Goal: Communication & Community: Ask a question

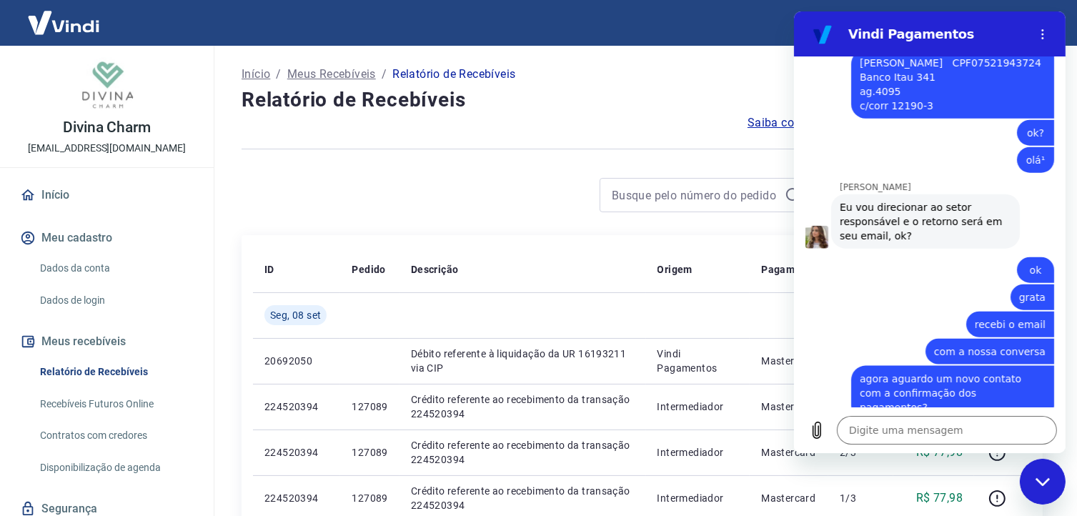
click at [1047, 484] on icon "Fechar janela de mensagens" at bounding box center [1042, 481] width 15 height 9
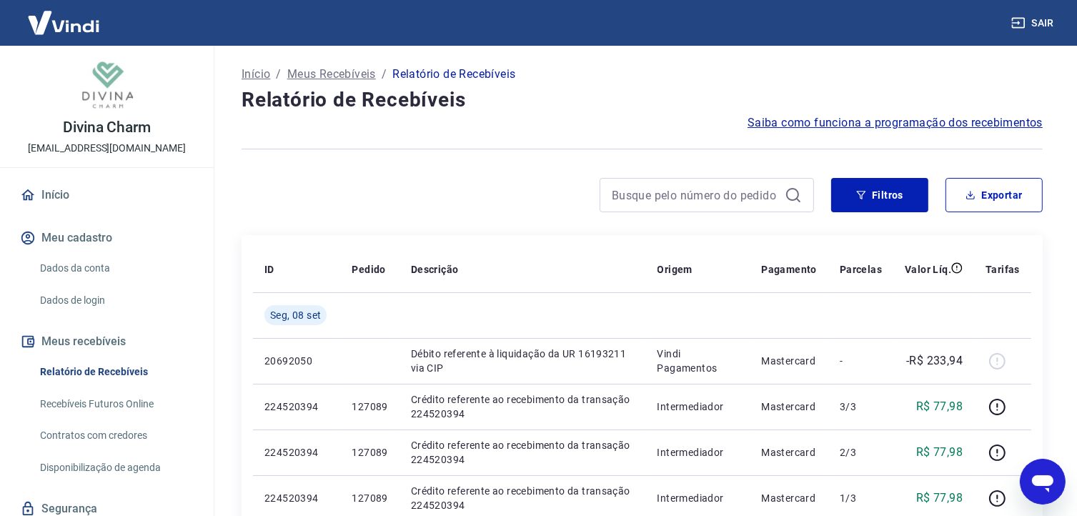
type textarea "x"
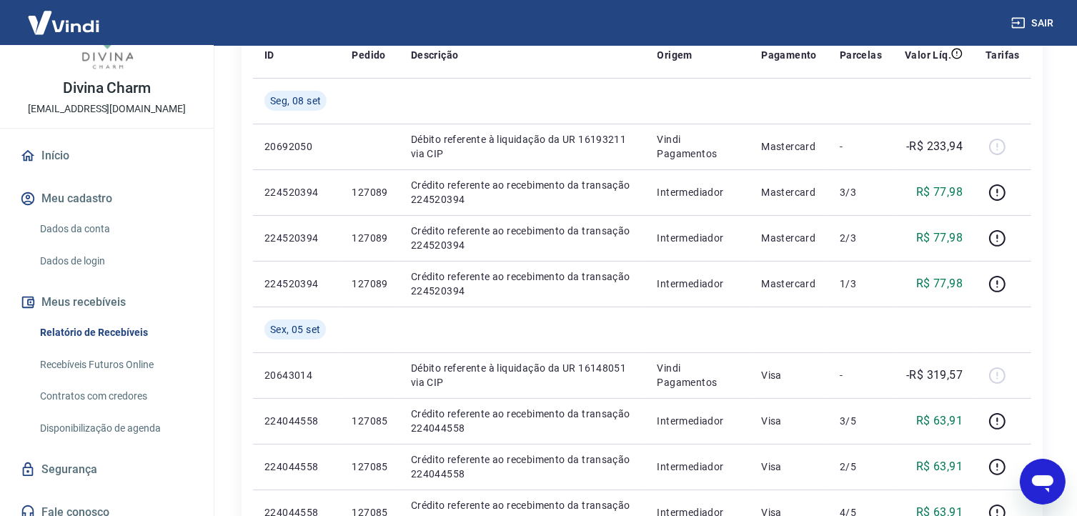
scroll to position [51, 0]
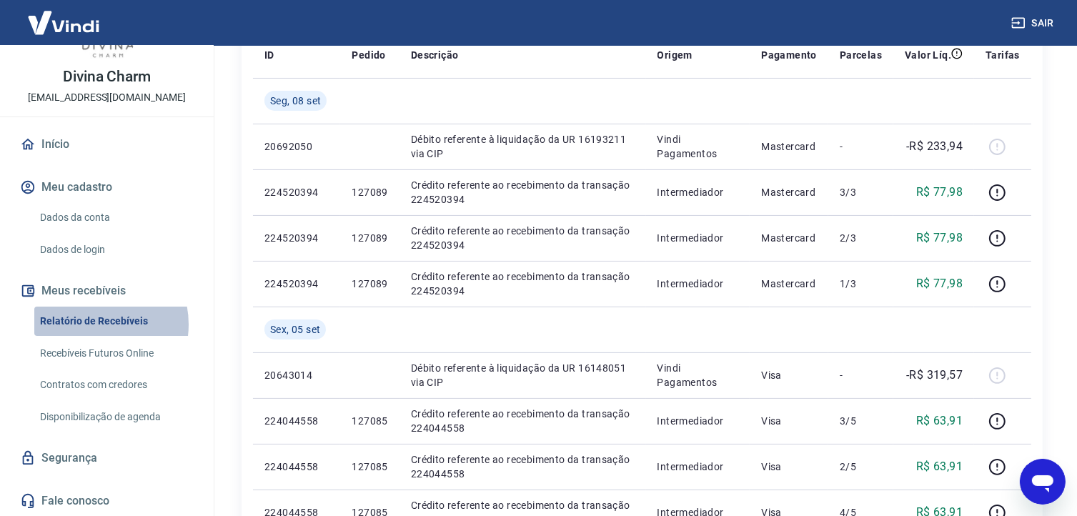
click at [93, 324] on link "Relatório de Recebíveis" at bounding box center [115, 321] width 162 height 29
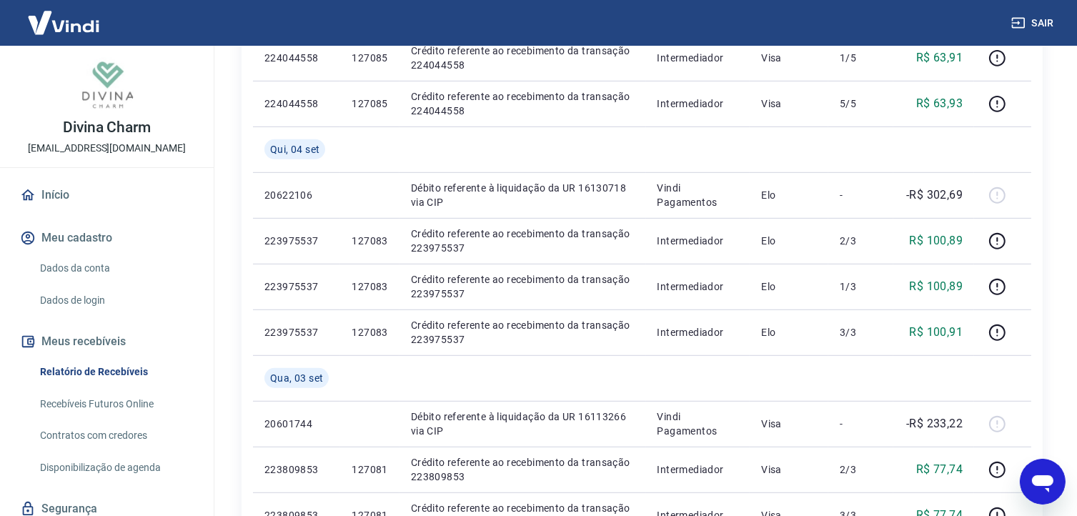
scroll to position [1001, 0]
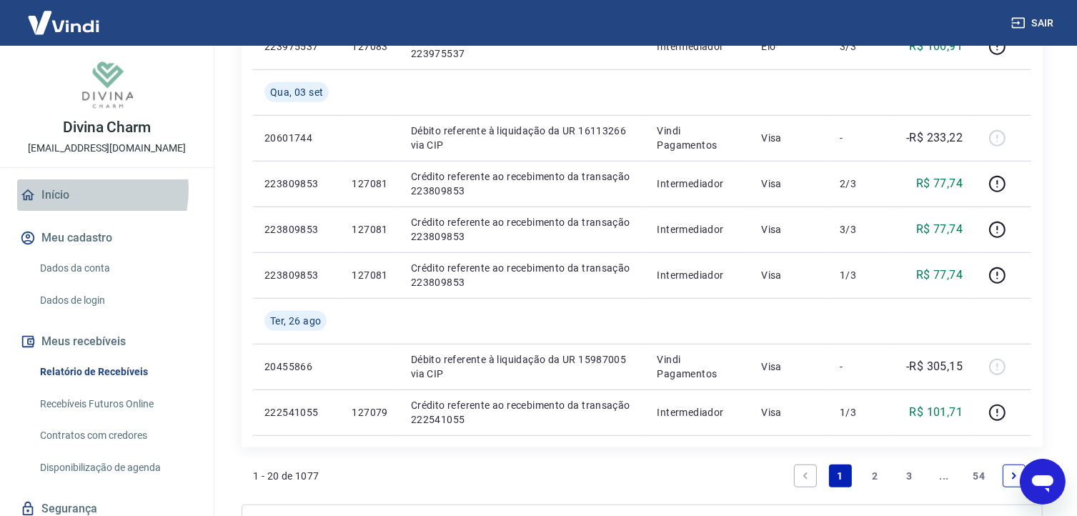
click at [66, 189] on link "Início" at bounding box center [106, 194] width 179 height 31
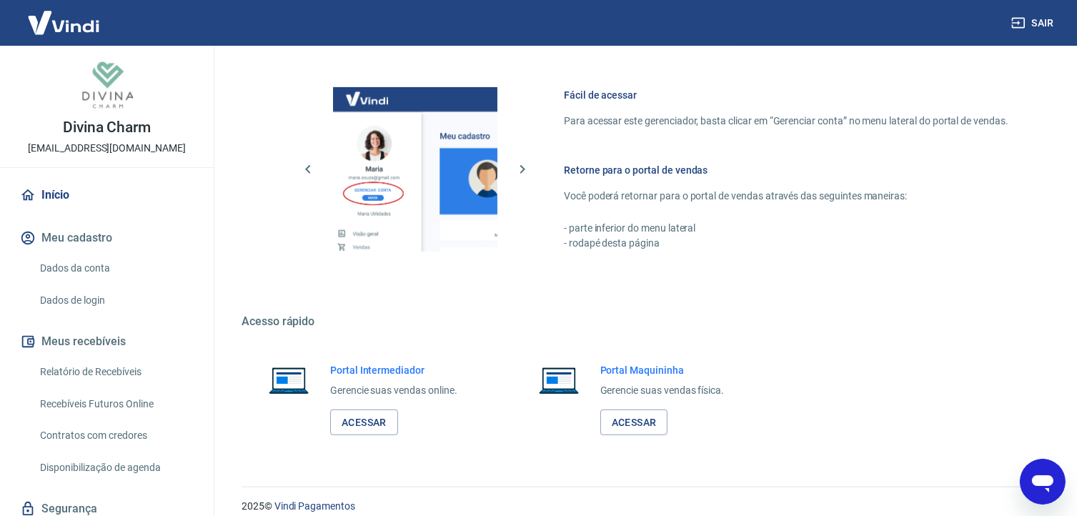
scroll to position [760, 0]
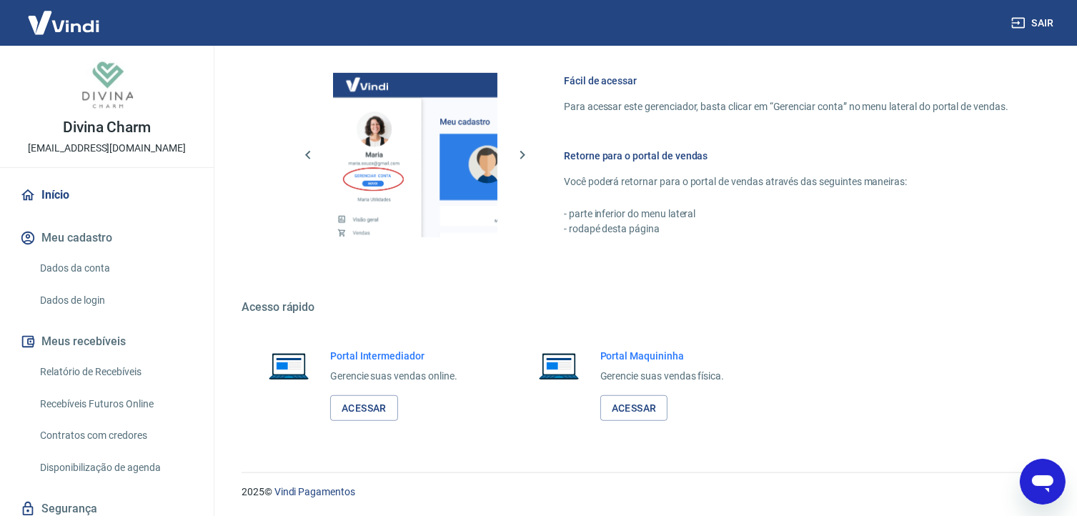
click at [102, 376] on link "Relatório de Recebíveis" at bounding box center [115, 371] width 162 height 29
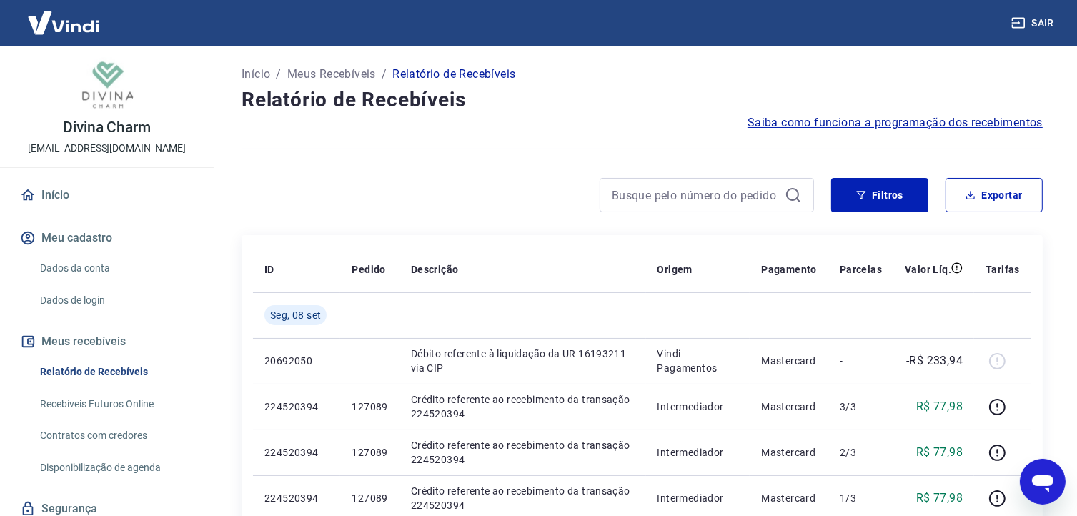
scroll to position [51, 0]
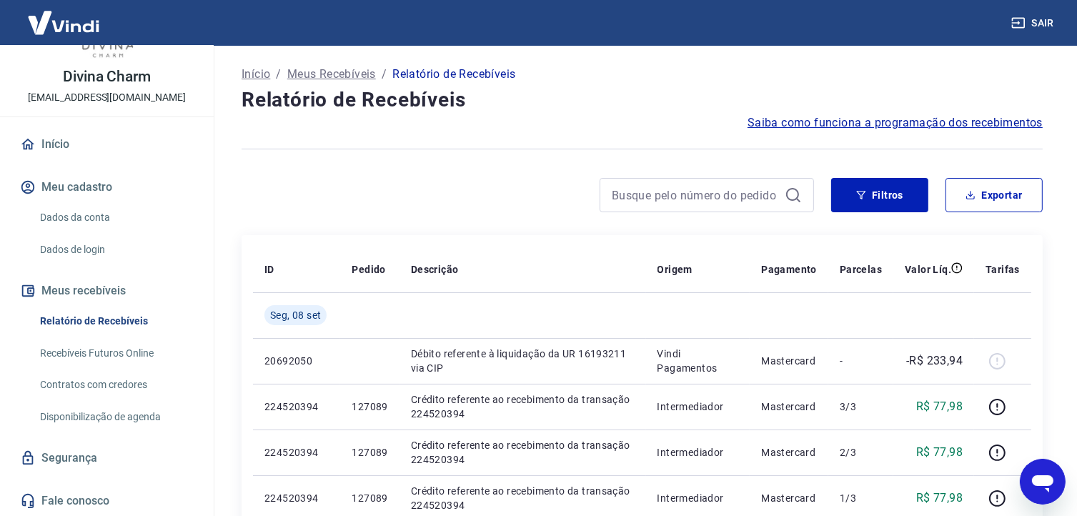
click at [456, 76] on p "Relatório de Recebíveis" at bounding box center [453, 74] width 123 height 17
drag, startPoint x: 425, startPoint y: 74, endPoint x: 357, endPoint y: 101, distance: 72.9
click at [425, 74] on p "Relatório de Recebíveis" at bounding box center [453, 74] width 123 height 17
click at [343, 74] on p "Meus Recebíveis" at bounding box center [331, 74] width 89 height 17
click at [1036, 482] on icon "Abrir janela de mensagens" at bounding box center [1041, 483] width 21 height 17
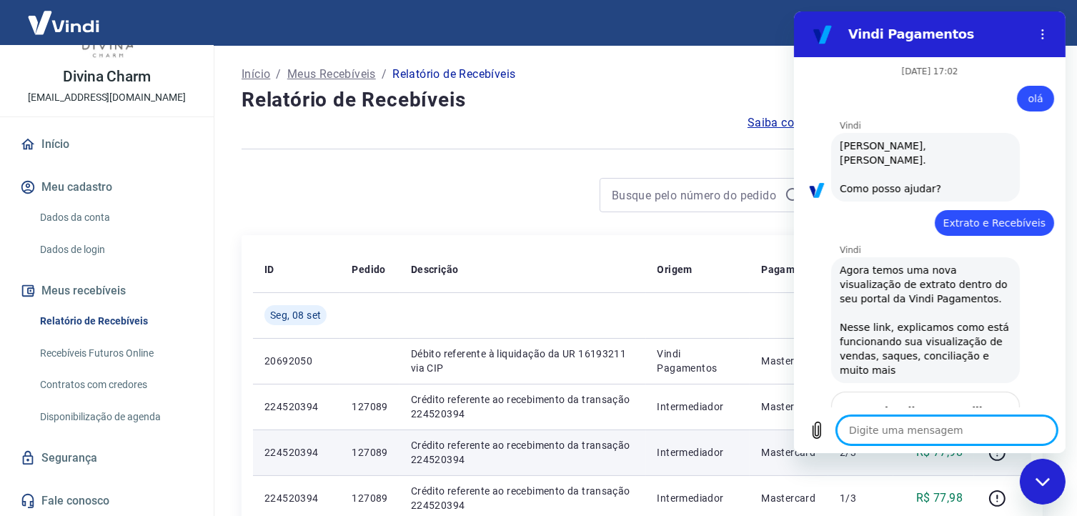
scroll to position [1720, 0]
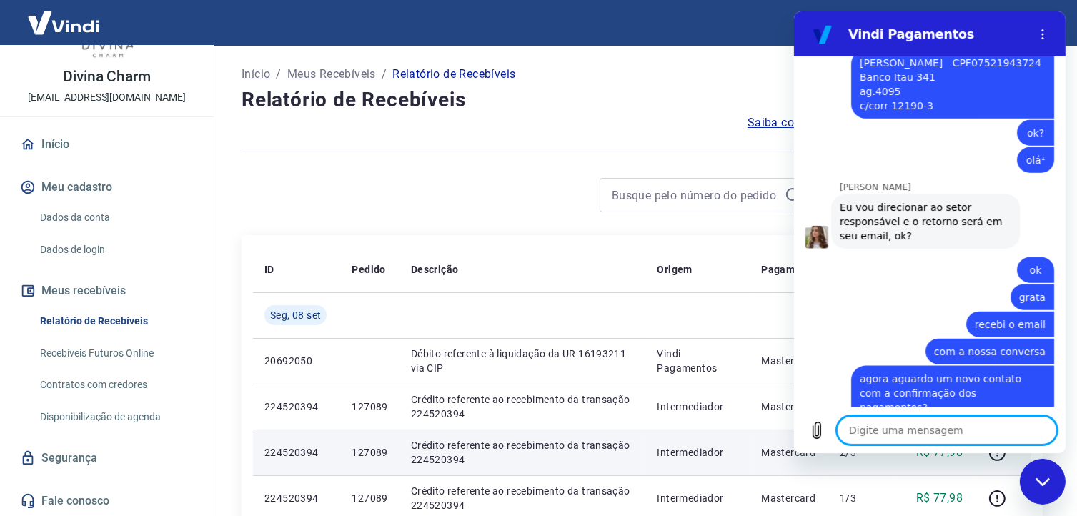
type textarea "o"
type textarea "x"
type textarea "ol"
type textarea "x"
type textarea "olá"
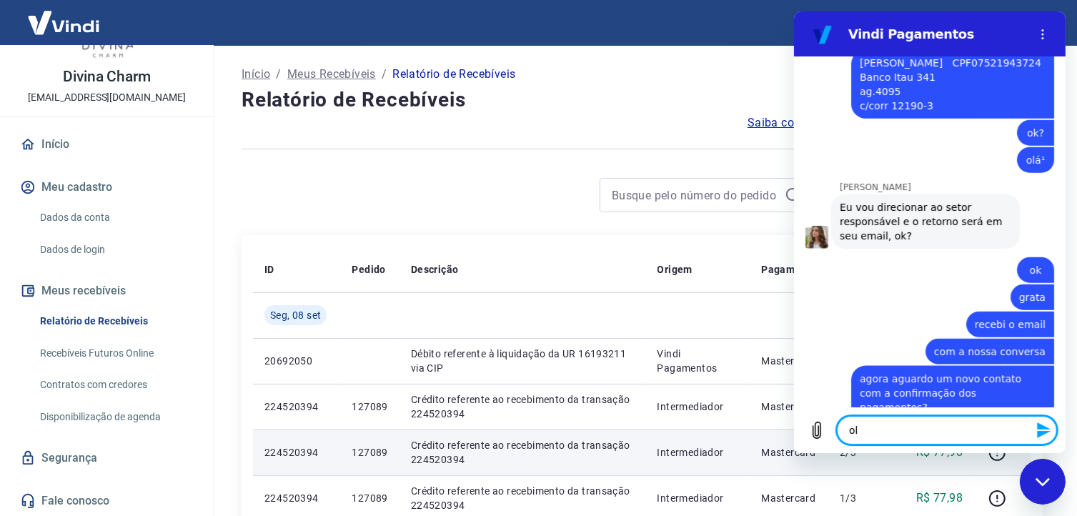
type textarea "x"
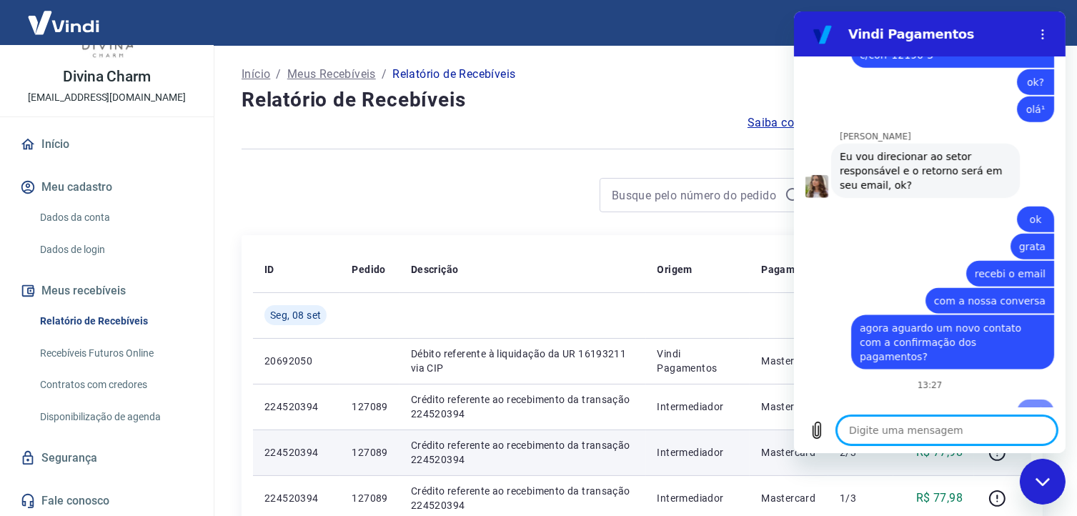
type textarea "x"
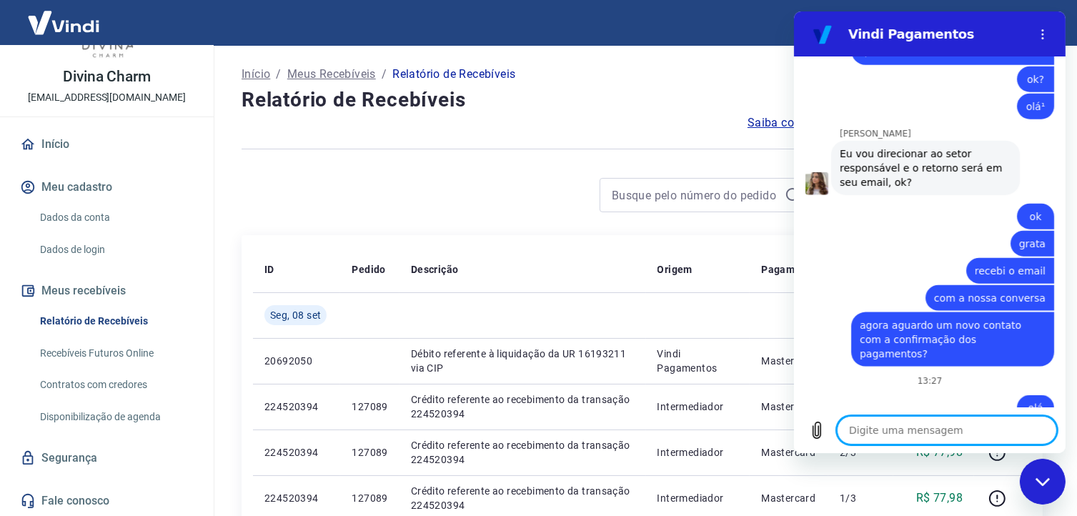
scroll to position [1774, 0]
type textarea "f"
type textarea "x"
type textarea "fa"
type textarea "x"
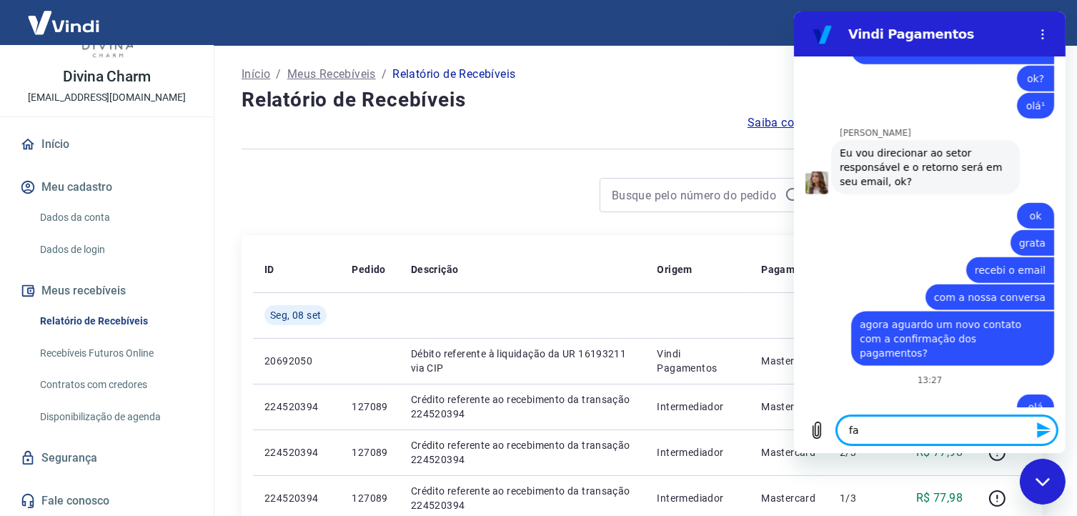
type textarea "fal"
type textarea "x"
type textarea "fala"
type textarea "x"
type textarea "falar"
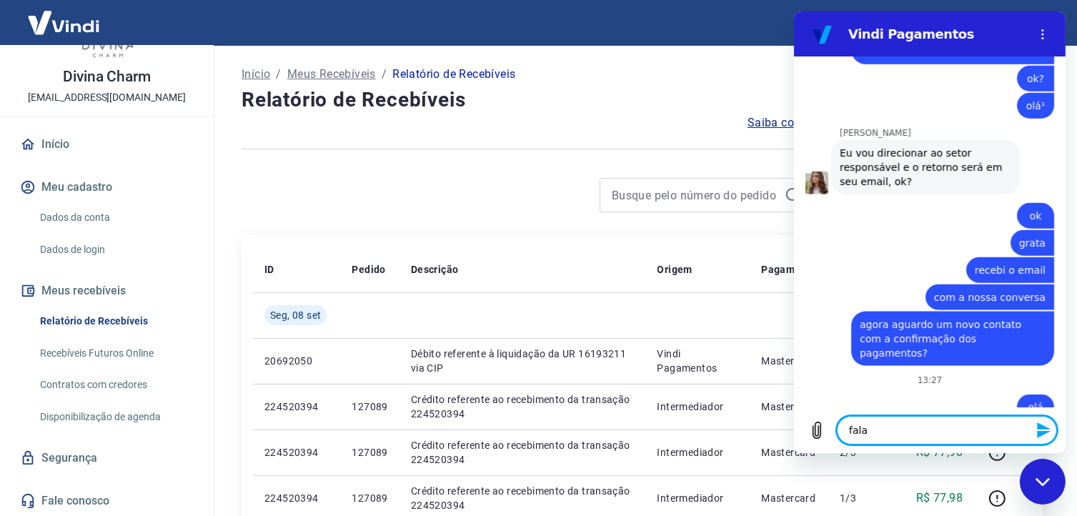
type textarea "x"
type textarea "falar"
type textarea "x"
type textarea "falar c"
type textarea "x"
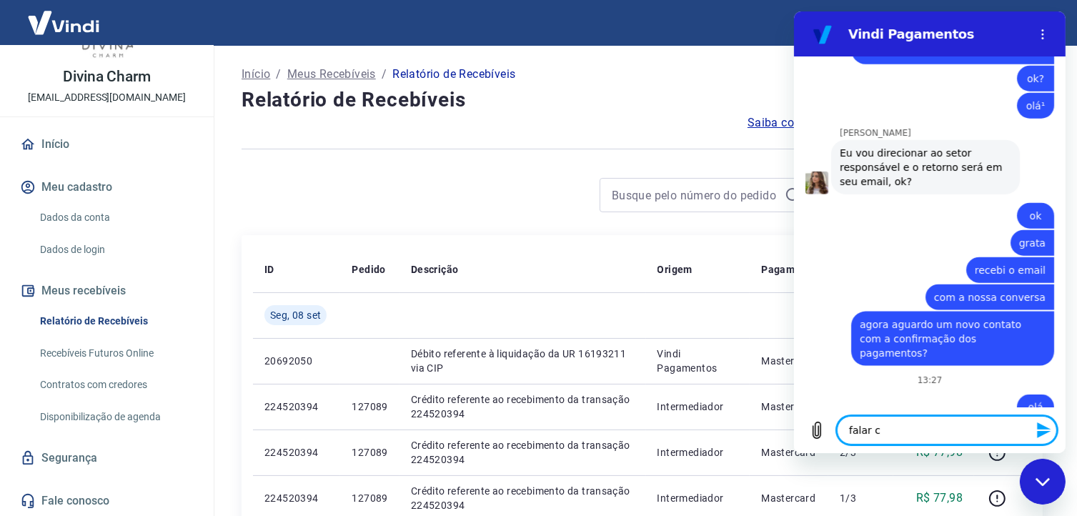
type textarea "falar co"
type textarea "x"
type textarea "falar com"
type textarea "x"
type textarea "falar com"
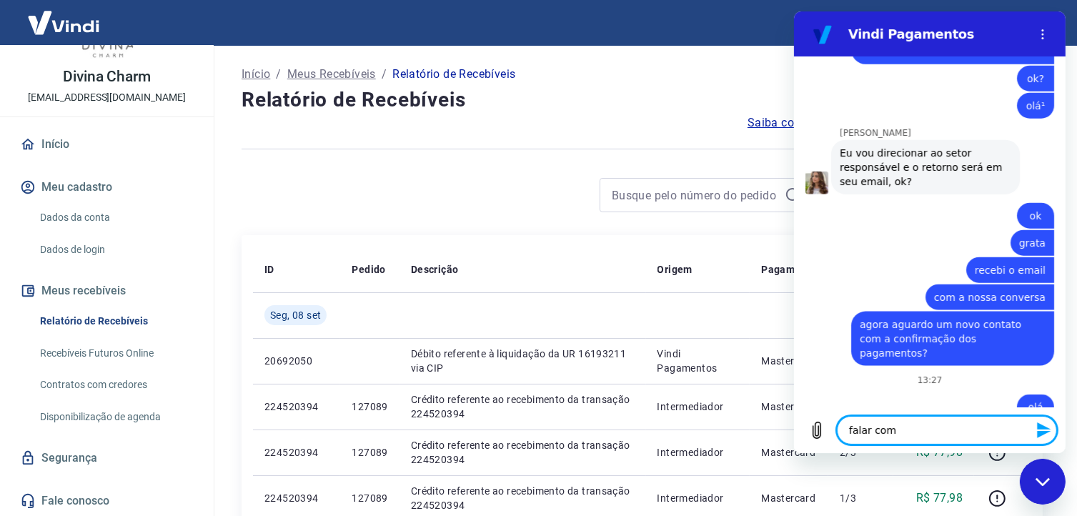
type textarea "x"
type textarea "falar com a"
type textarea "x"
type textarea "falar com at"
type textarea "x"
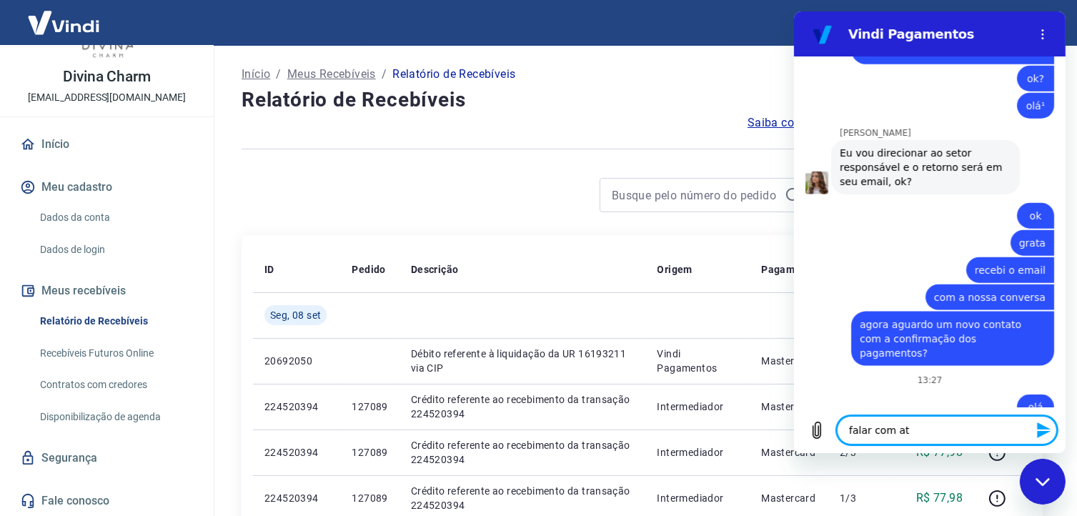
type textarea "falar com ate"
type textarea "x"
type textarea "falar com [GEOGRAPHIC_DATA]"
type textarea "x"
type textarea "falar com atend"
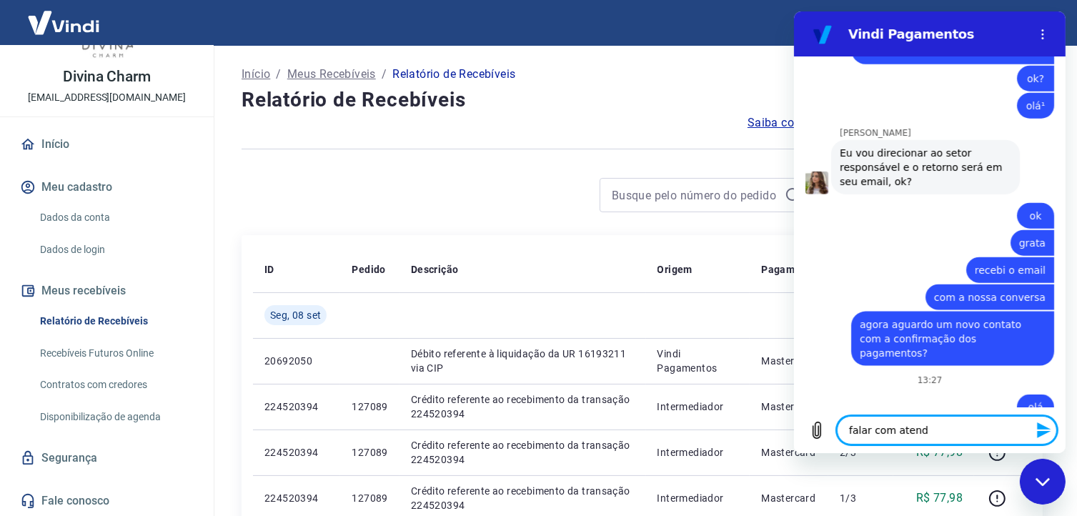
type textarea "x"
type textarea "falar com atende"
type textarea "x"
type textarea "falar com atenden"
type textarea "x"
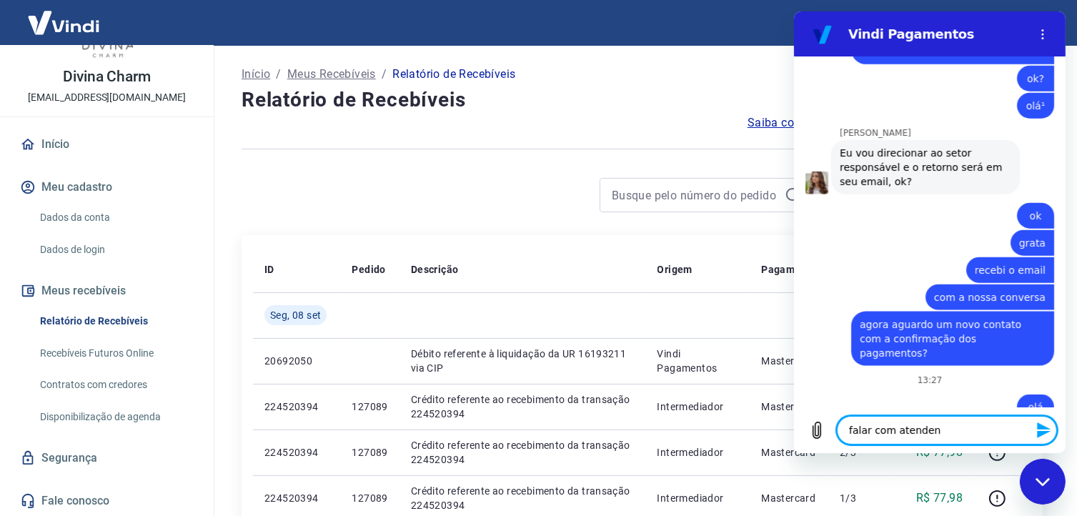
type textarea "falar com atendent"
type textarea "x"
type textarea "falar com atendente"
type textarea "x"
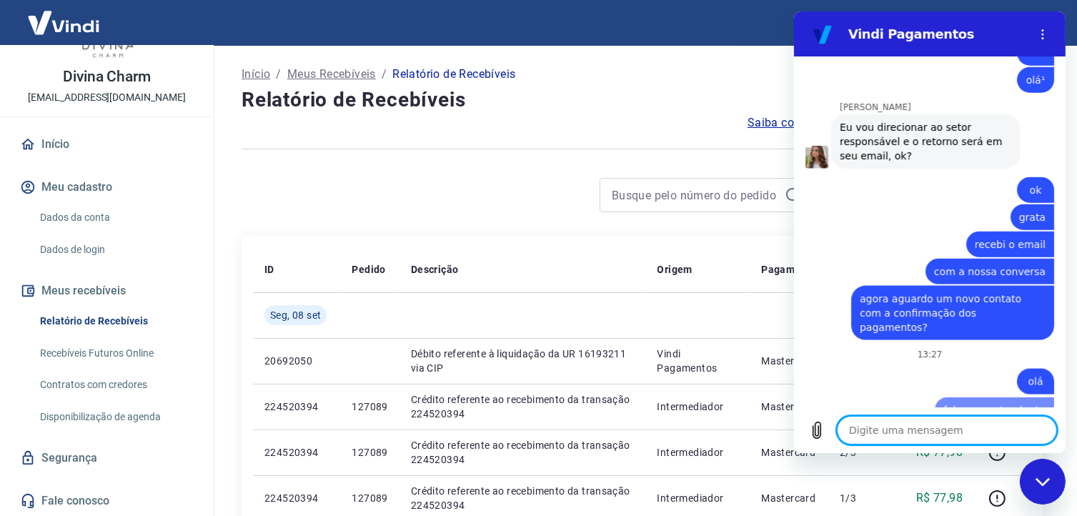
type textarea "x"
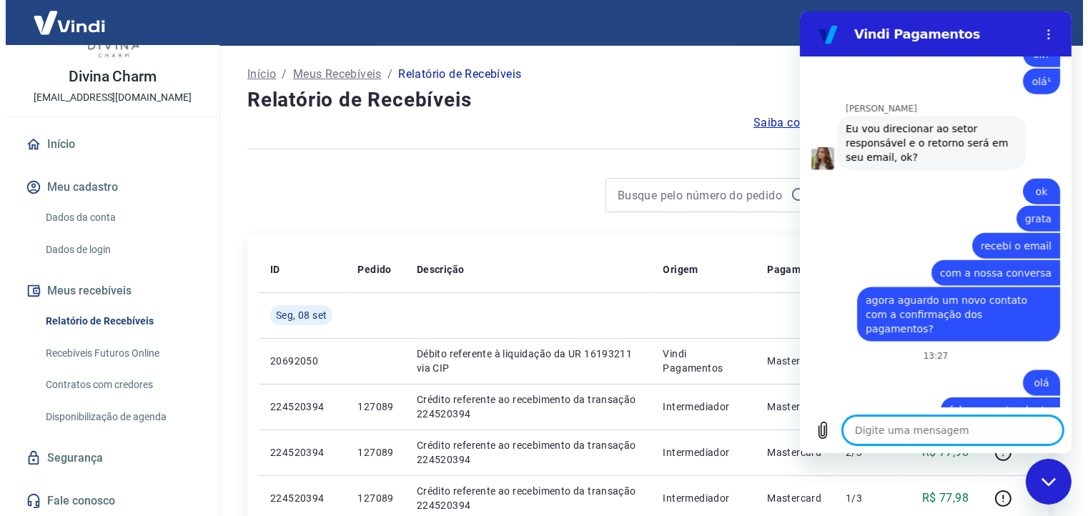
scroll to position [1801, 0]
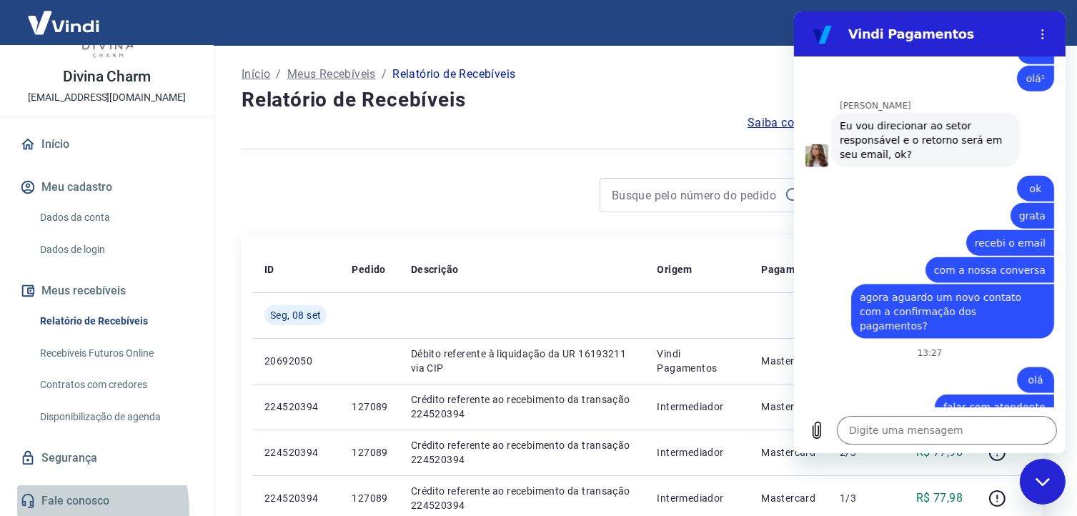
click at [54, 511] on link "Fale conosco" at bounding box center [106, 500] width 179 height 31
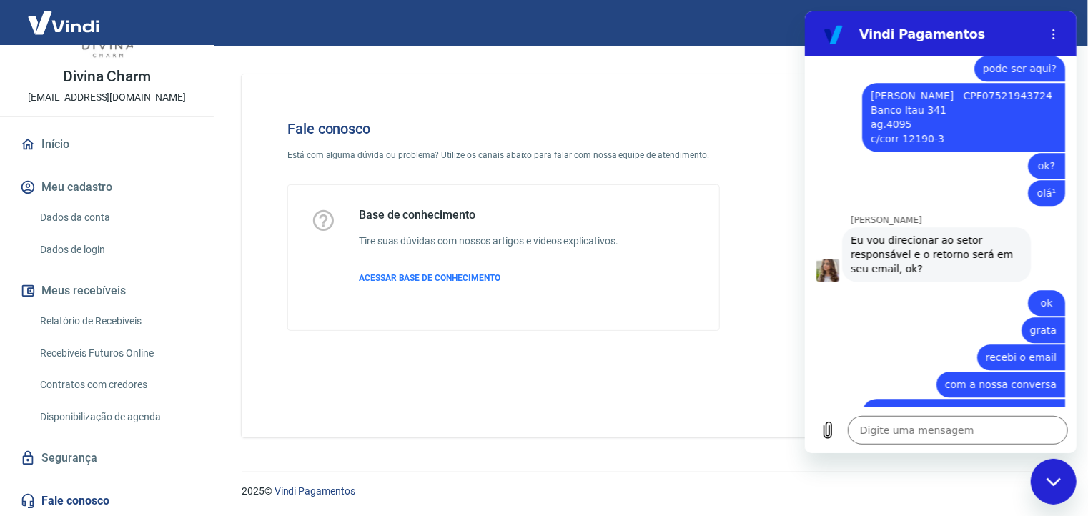
scroll to position [1801, 0]
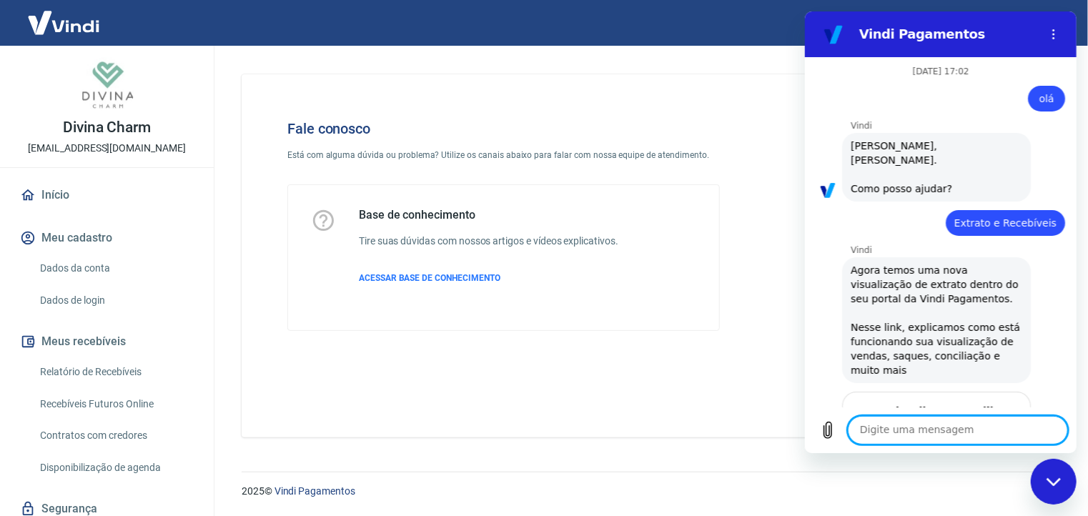
scroll to position [1801, 0]
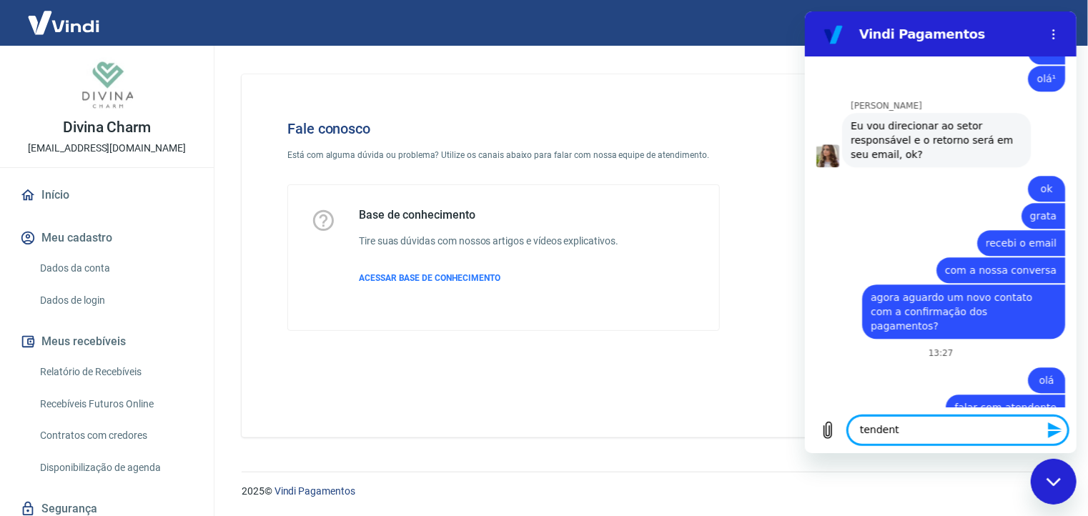
type textarea "tendente"
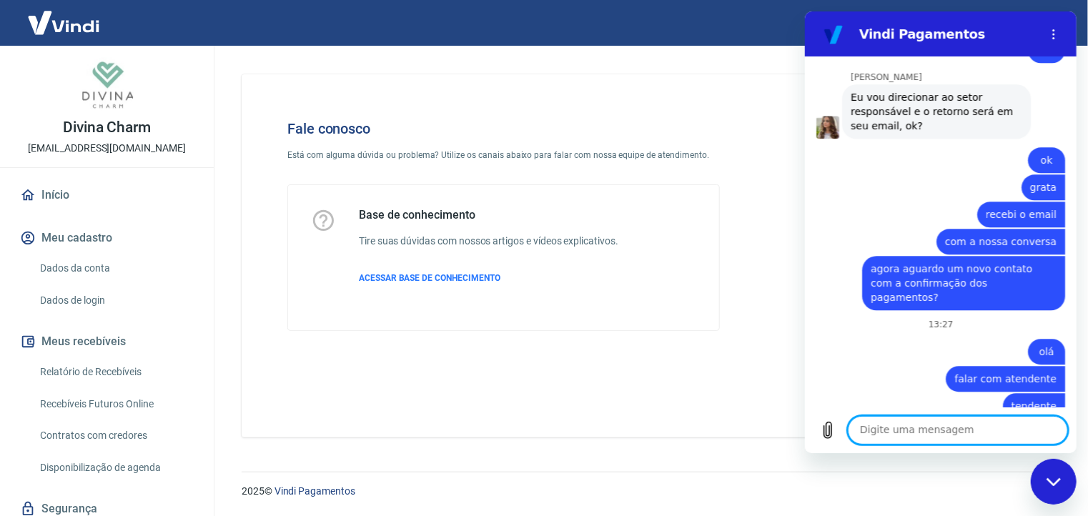
scroll to position [1828, 0]
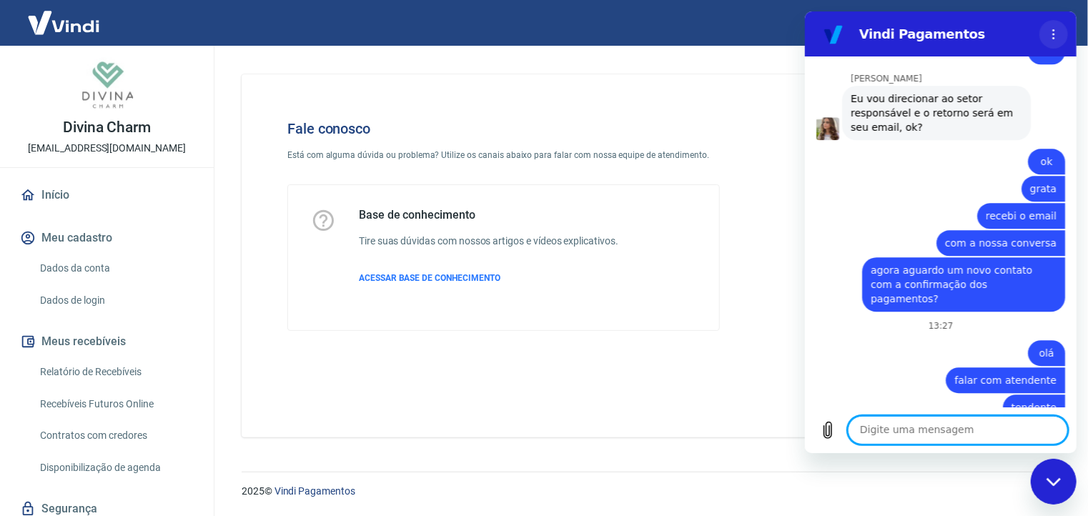
click at [1046, 34] on button "Menu de opções" at bounding box center [1052, 34] width 29 height 29
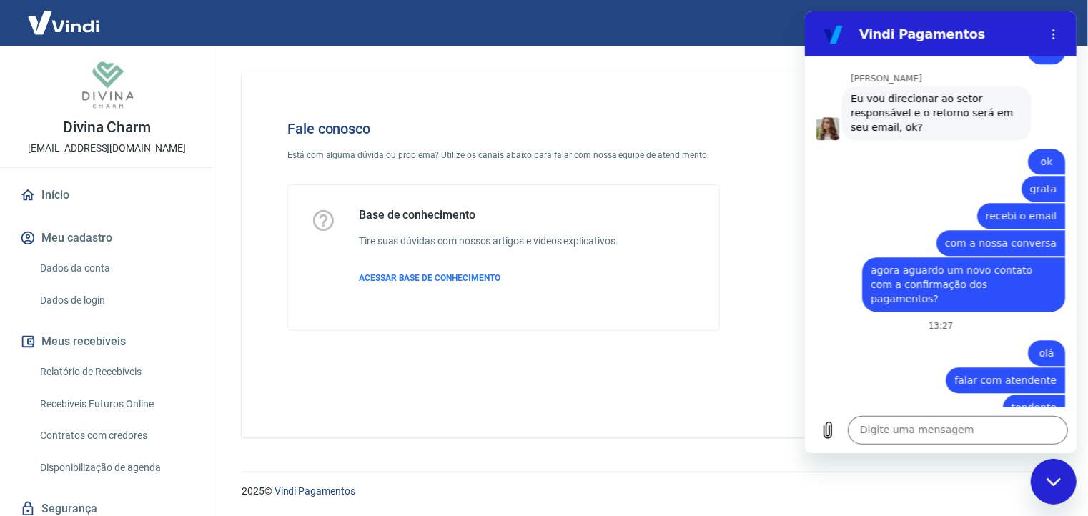
click at [772, 52] on div "Fale conosco Está com alguma dúvida ou problema? Utilize os canais abaixo para …" at bounding box center [647, 250] width 846 height 409
click at [237, 29] on div "Sair" at bounding box center [544, 23] width 1088 height 46
click at [448, 278] on span "ACESSAR BASE DE CONHECIMENTO" at bounding box center [430, 278] width 142 height 10
click at [1054, 31] on icon "Menu de opções" at bounding box center [1052, 34] width 11 height 11
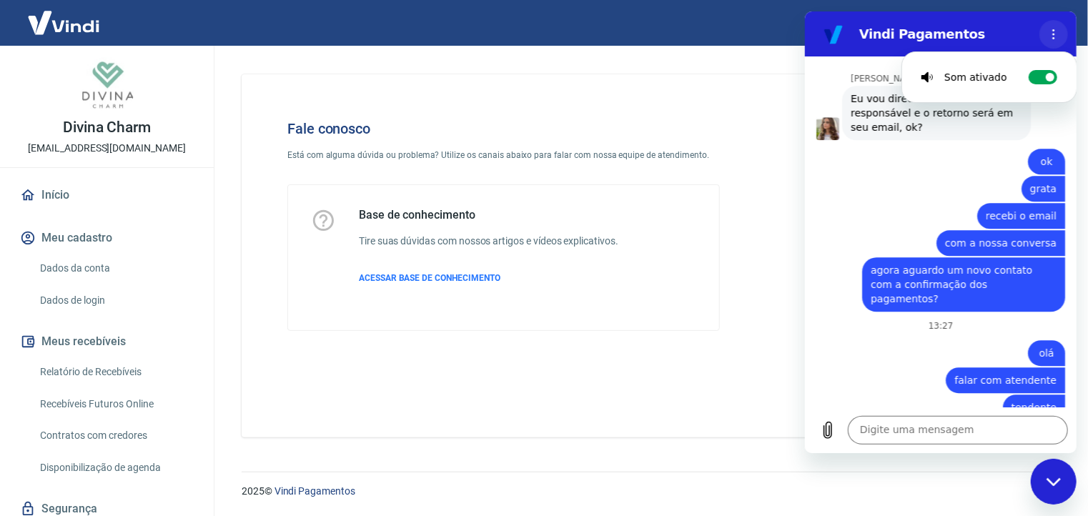
click at [1053, 36] on icon "Menu de opções" at bounding box center [1052, 34] width 11 height 11
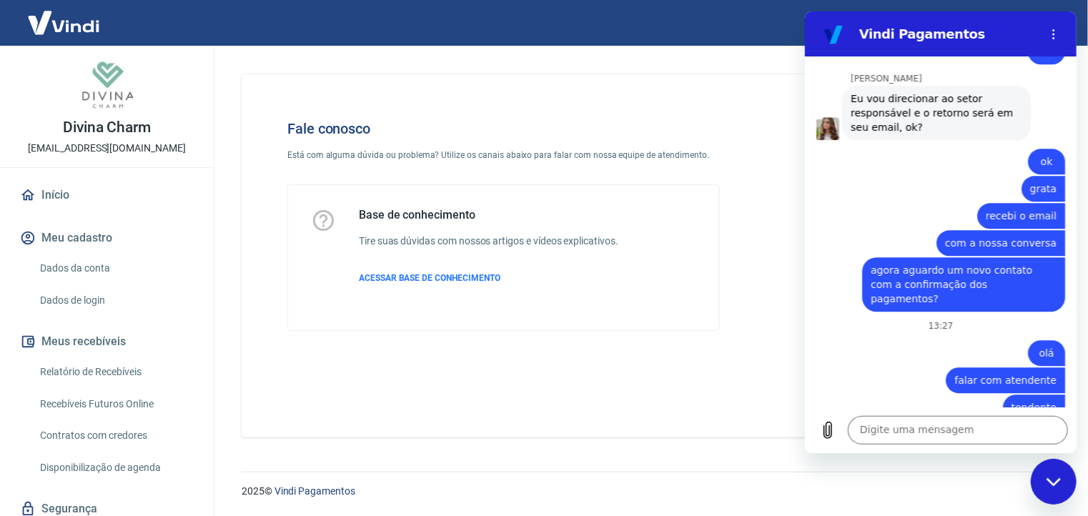
click at [1044, 480] on div "Fechar janela de mensagens" at bounding box center [1052, 481] width 43 height 43
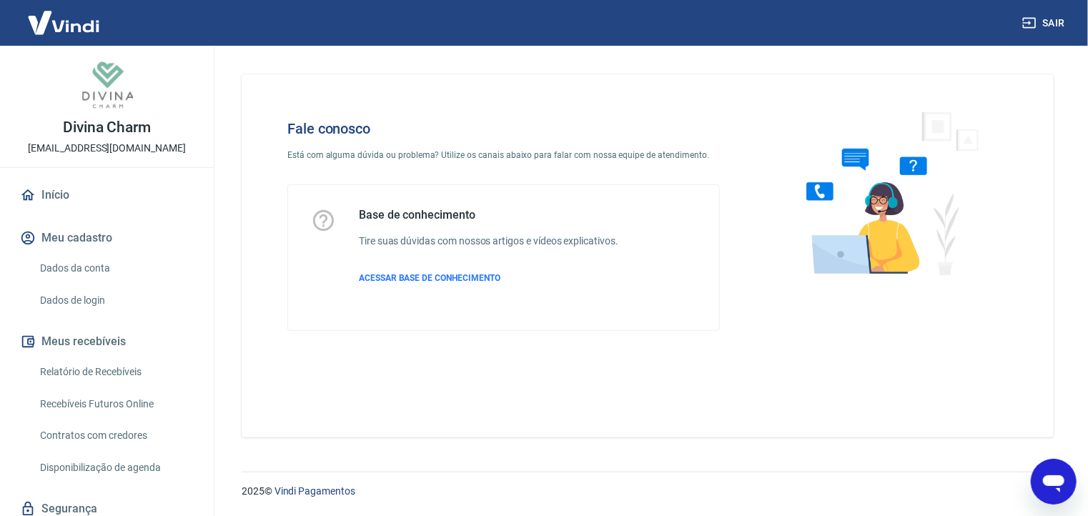
scroll to position [1830, 0]
click at [1041, 16] on button "Sair" at bounding box center [1044, 23] width 51 height 26
